Goal: Navigation & Orientation: Understand site structure

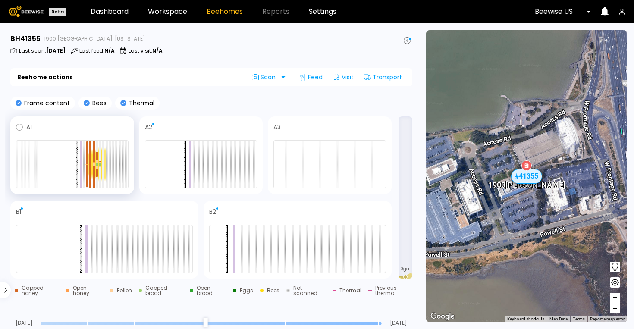
click at [91, 161] on div at bounding box center [93, 164] width 6 height 30
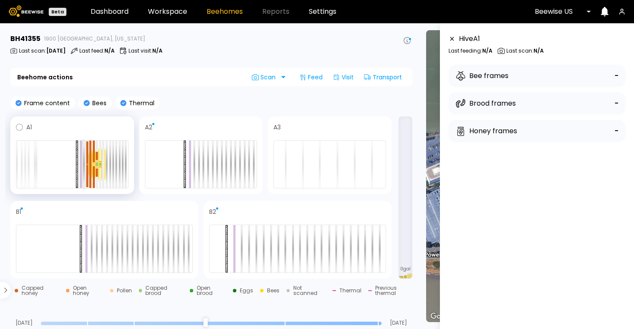
click at [83, 167] on div at bounding box center [84, 164] width 2 height 47
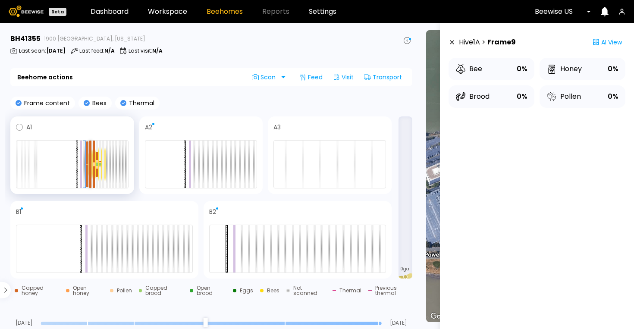
click at [89, 168] on div at bounding box center [90, 176] width 2 height 24
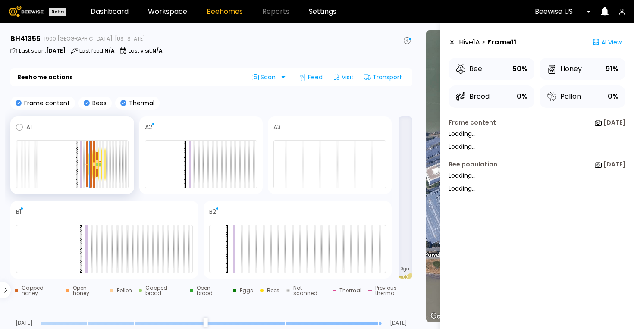
click at [95, 169] on div at bounding box center [96, 164] width 6 height 28
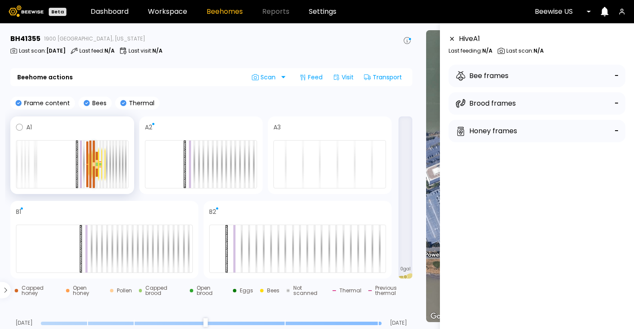
click at [93, 169] on div at bounding box center [94, 178] width 2 height 22
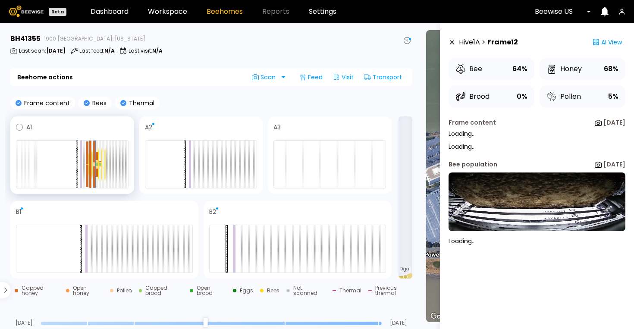
click at [92, 170] on div at bounding box center [93, 164] width 6 height 30
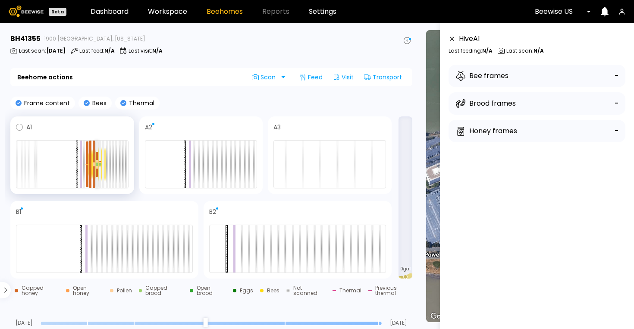
click at [97, 166] on div at bounding box center [97, 165] width 2 height 2
